Goal: Task Accomplishment & Management: Use online tool/utility

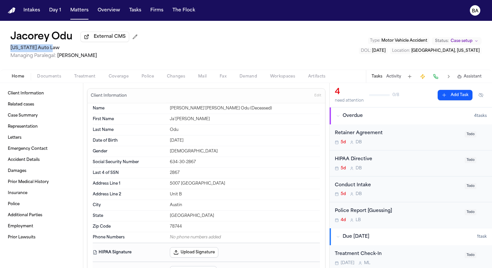
drag, startPoint x: 60, startPoint y: 49, endPoint x: 10, endPoint y: 50, distance: 49.5
click at [10, 50] on h2 "Michigan Auto Law" at bounding box center [75, 48] width 130 height 8
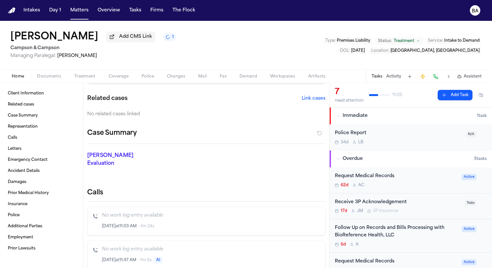
scroll to position [197, 0]
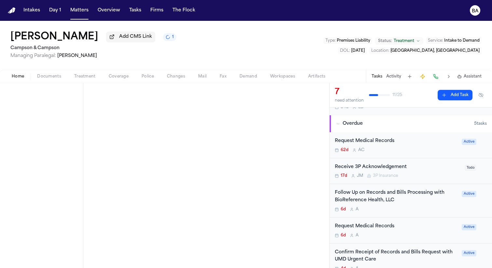
scroll to position [33, 0]
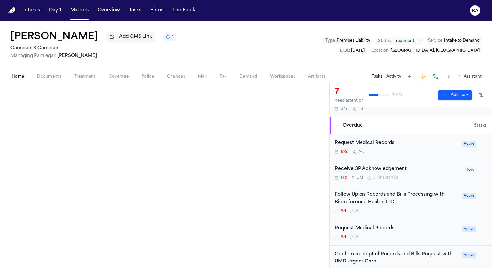
click at [381, 147] on div "Request Medical Records" at bounding box center [396, 142] width 123 height 7
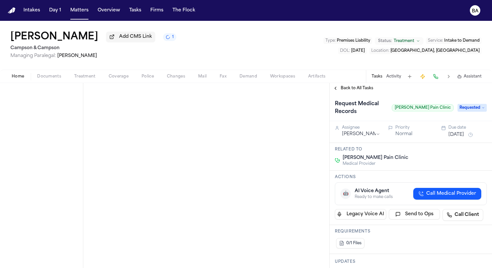
click at [347, 93] on div "Back to All Tasks" at bounding box center [411, 88] width 162 height 10
click at [343, 87] on span "Back to All Tasks" at bounding box center [357, 88] width 33 height 5
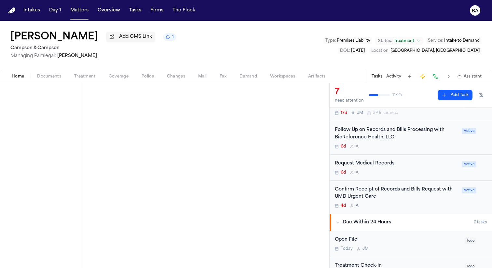
scroll to position [95, 0]
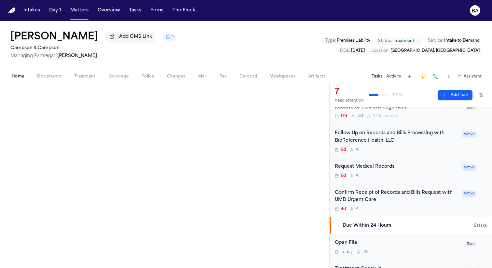
click at [380, 143] on div "Follow Up on Records and Bills Processing with BioReference Health, LLC" at bounding box center [396, 137] width 123 height 15
